Goal: Navigation & Orientation: Find specific page/section

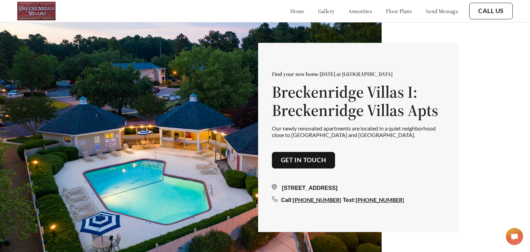
click at [315, 159] on link "Get in touch" at bounding box center [304, 160] width 46 height 8
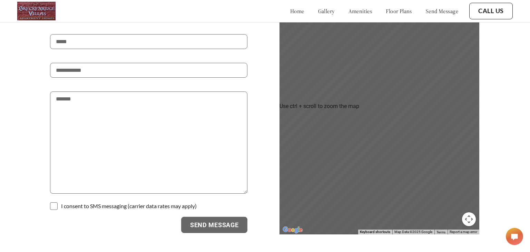
scroll to position [1233, 0]
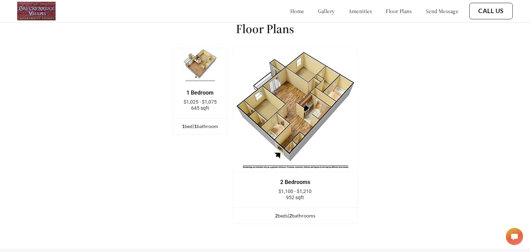
scroll to position [869, 0]
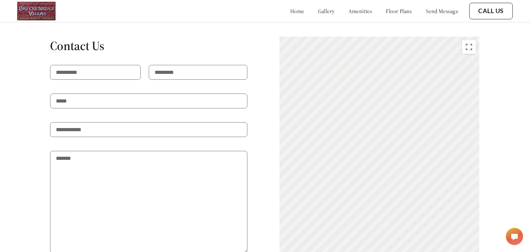
scroll to position [1186, 0]
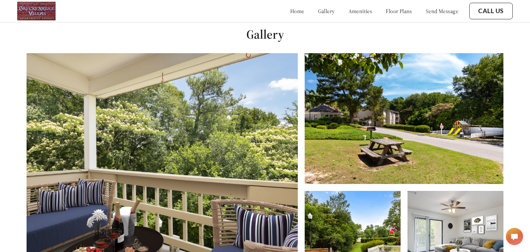
scroll to position [252, 0]
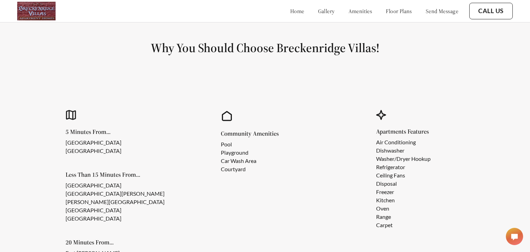
scroll to position [559, 0]
